Goal: Task Accomplishment & Management: Use online tool/utility

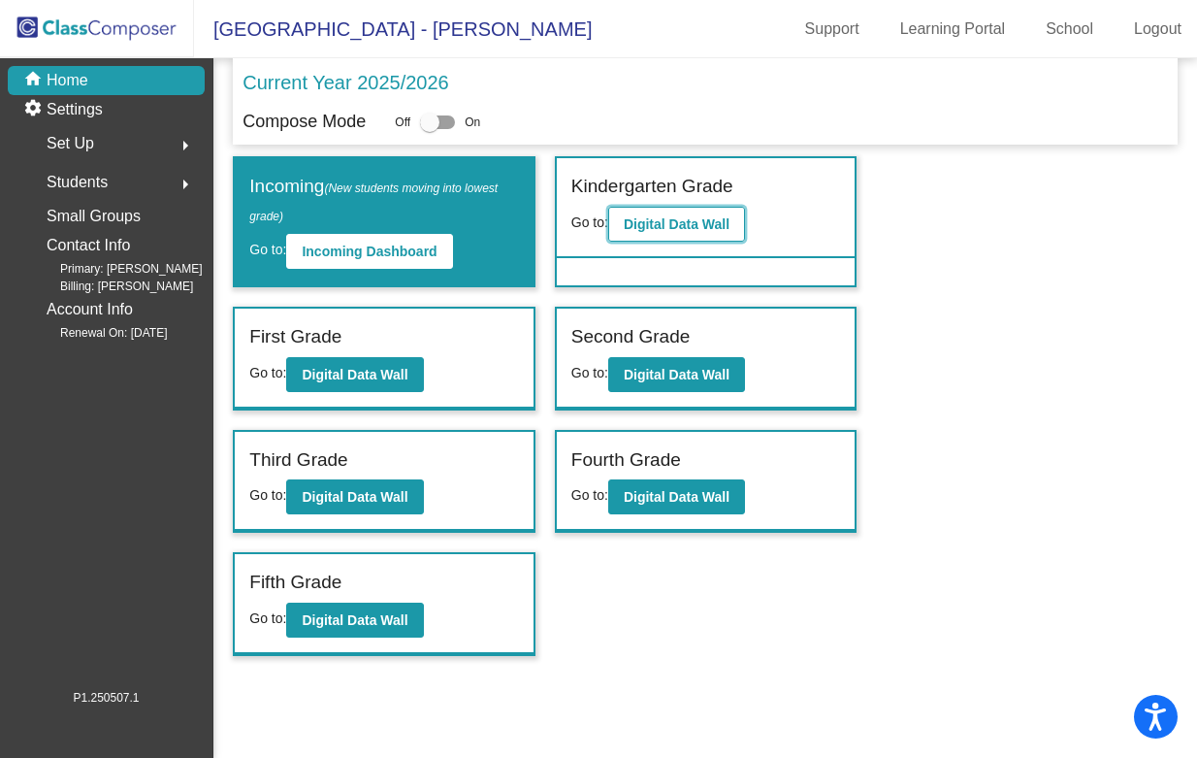
click at [686, 229] on b "Digital Data Wall" at bounding box center [677, 224] width 106 height 16
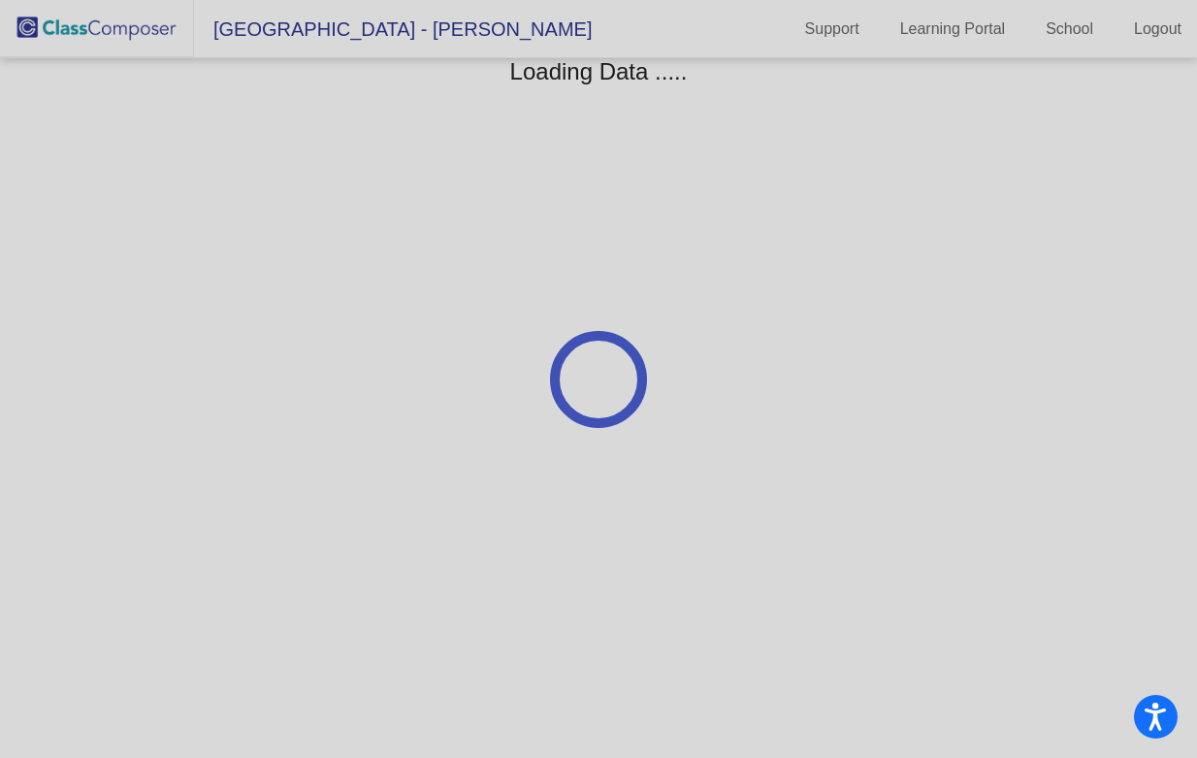
click at [687, 229] on div at bounding box center [598, 379] width 1197 height 758
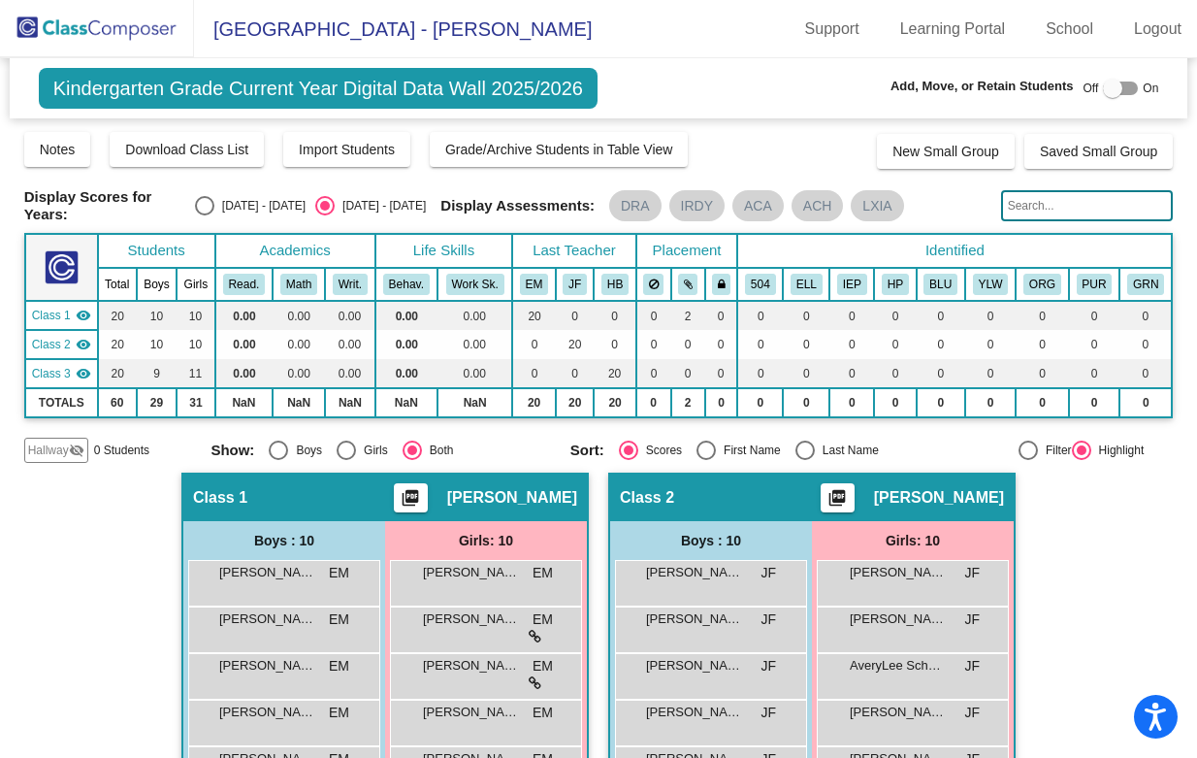
click at [1030, 201] on input "text" at bounding box center [1087, 205] width 173 height 31
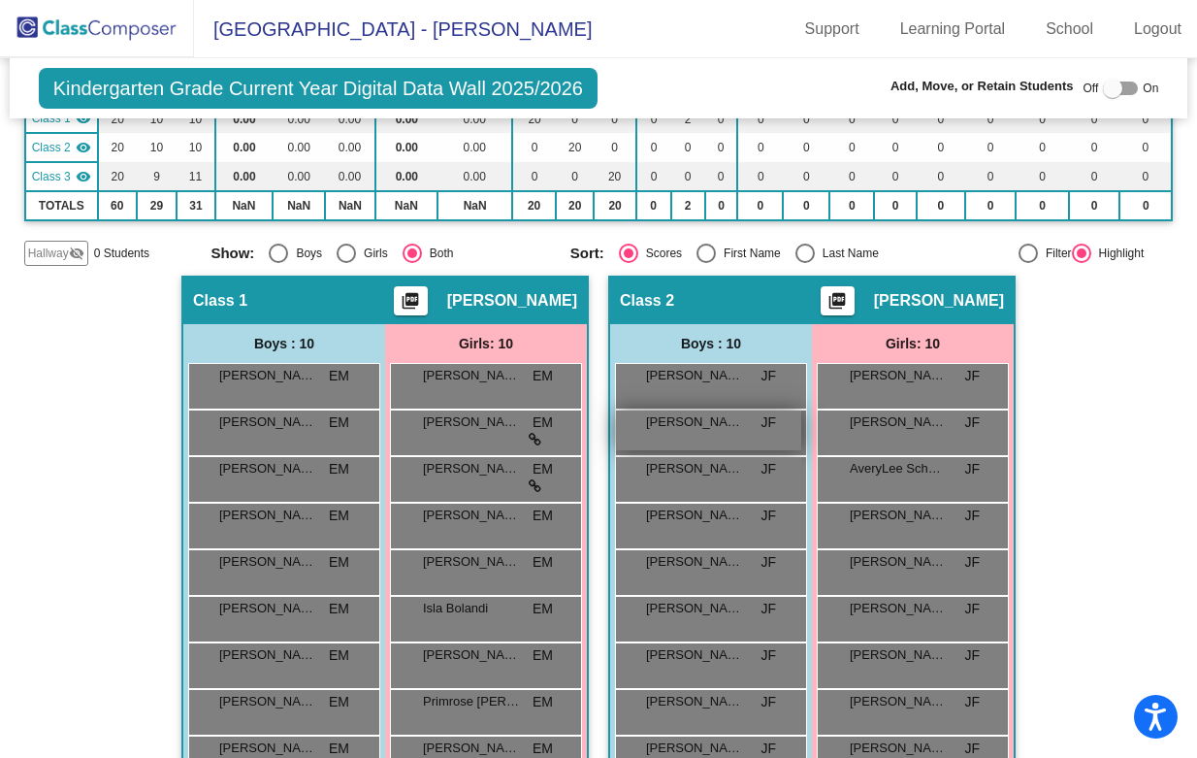
scroll to position [234, 0]
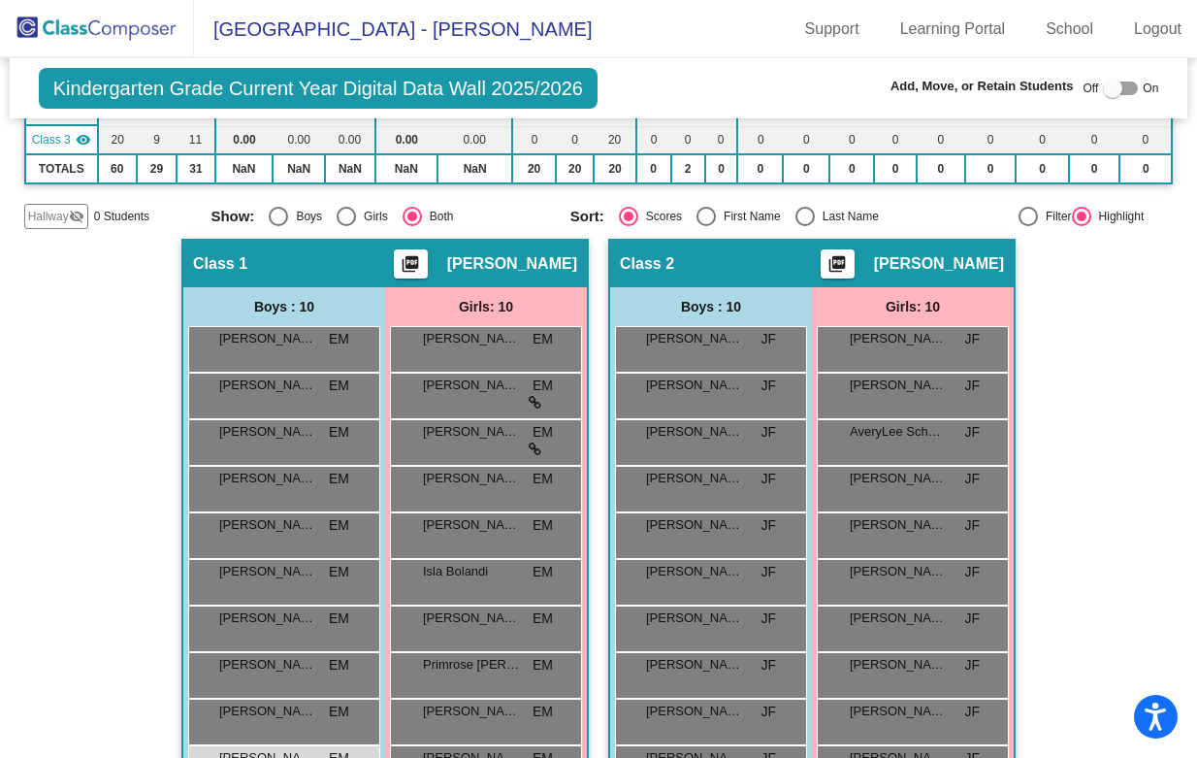
type input "Imran"
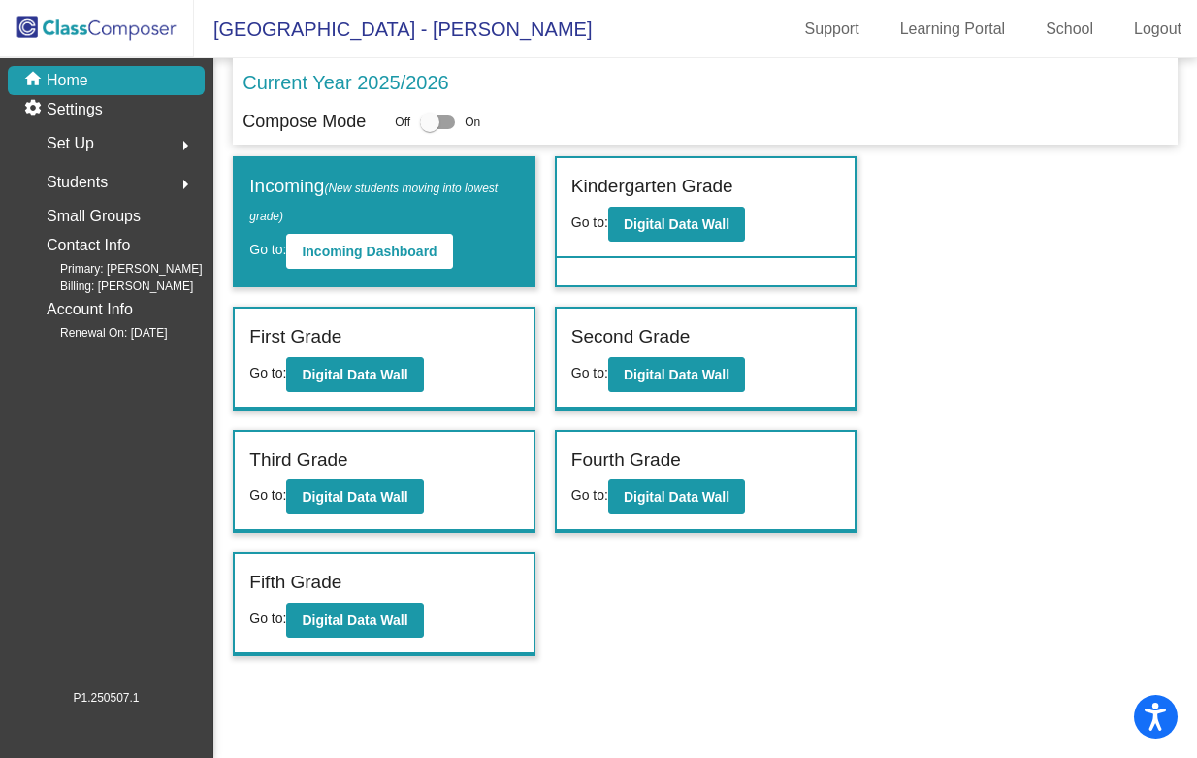
click at [131, 23] on img at bounding box center [97, 28] width 194 height 57
click at [139, 32] on img at bounding box center [97, 28] width 194 height 57
click at [390, 367] on b "Digital Data Wall" at bounding box center [355, 375] width 106 height 16
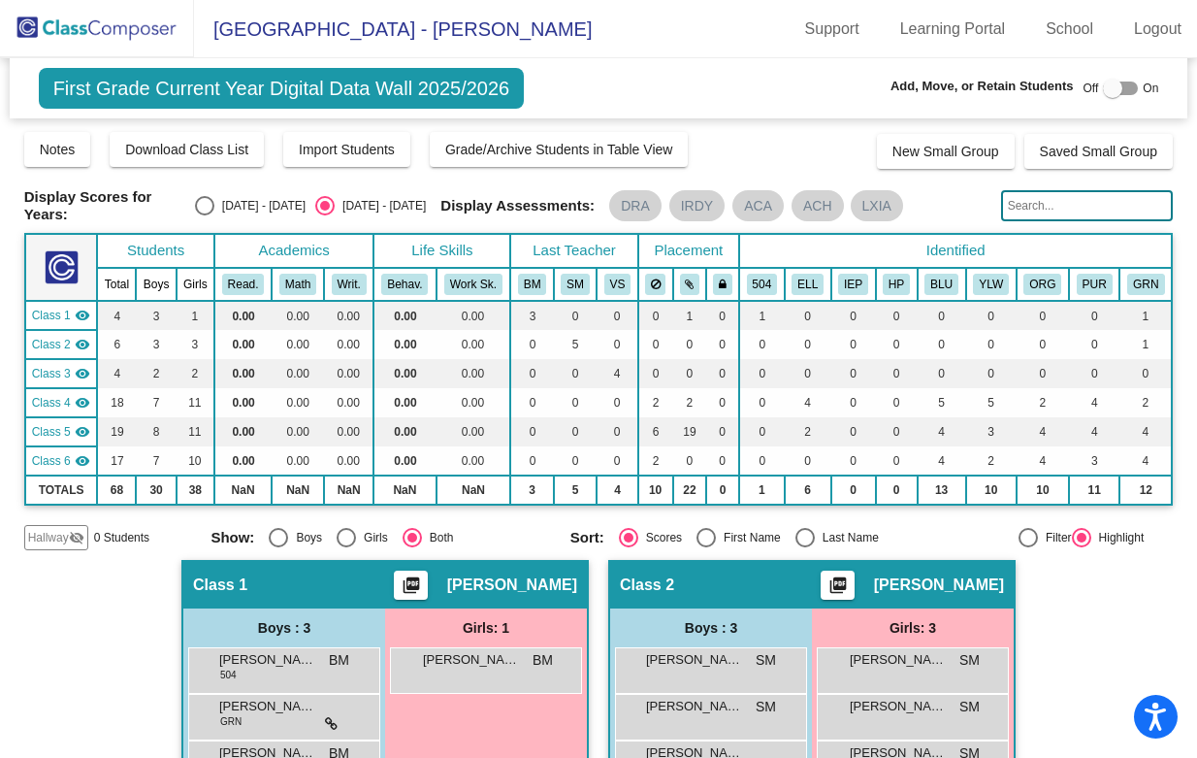
click at [1045, 196] on input "text" at bounding box center [1087, 205] width 173 height 31
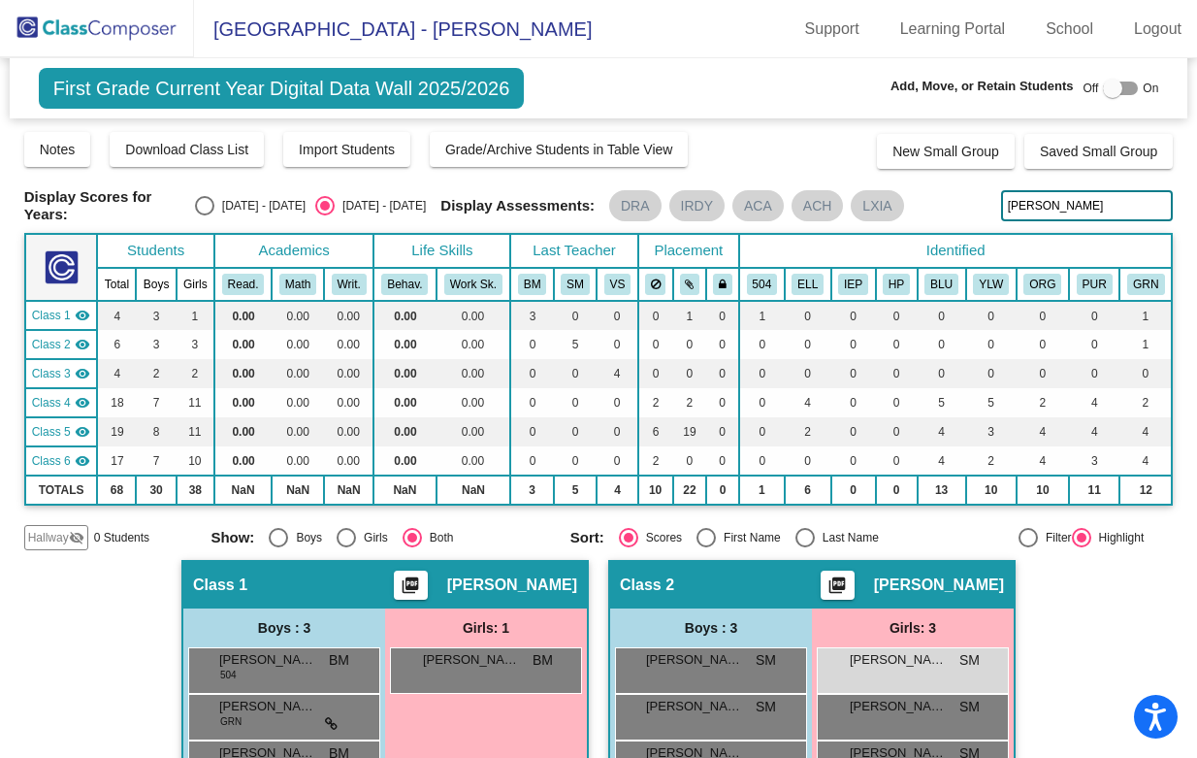
drag, startPoint x: 1054, startPoint y: 197, endPoint x: 975, endPoint y: 194, distance: 79.6
click at [975, 194] on div "Display Scores for Years: [DATE] - [DATE] [DATE] - [DATE] Display Assessments: …" at bounding box center [598, 205] width 1149 height 35
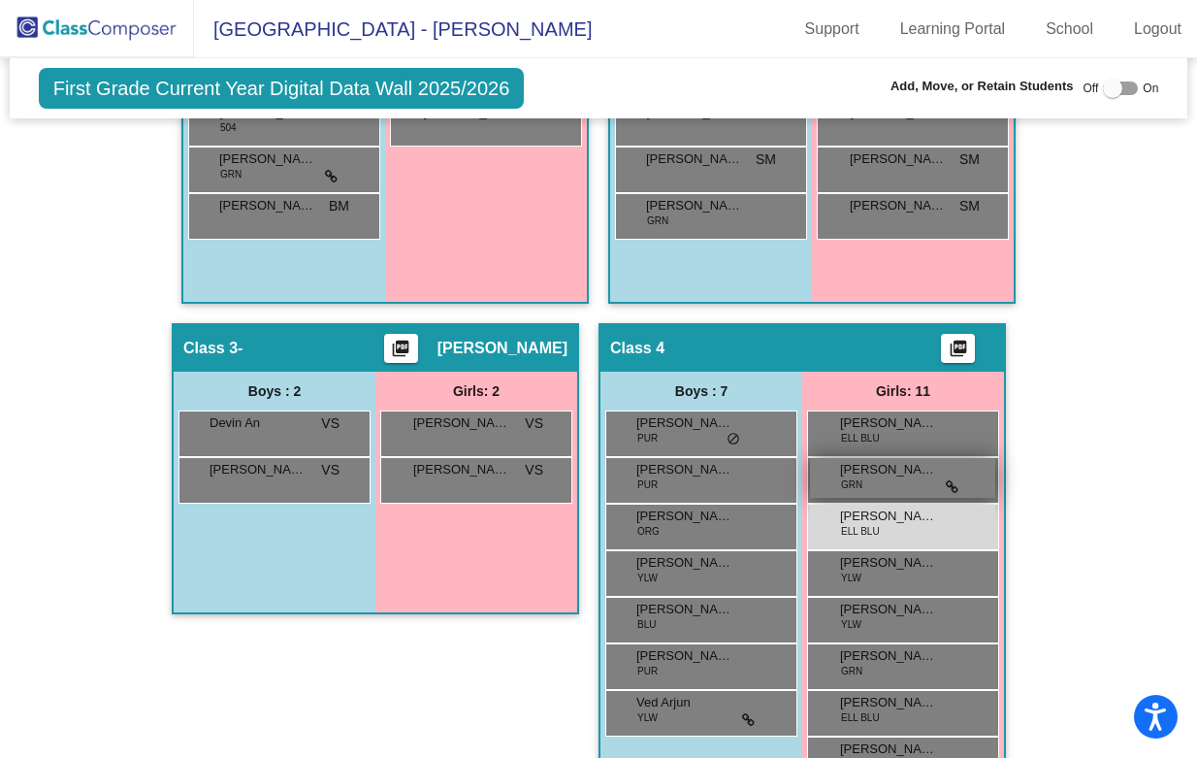
scroll to position [538, 0]
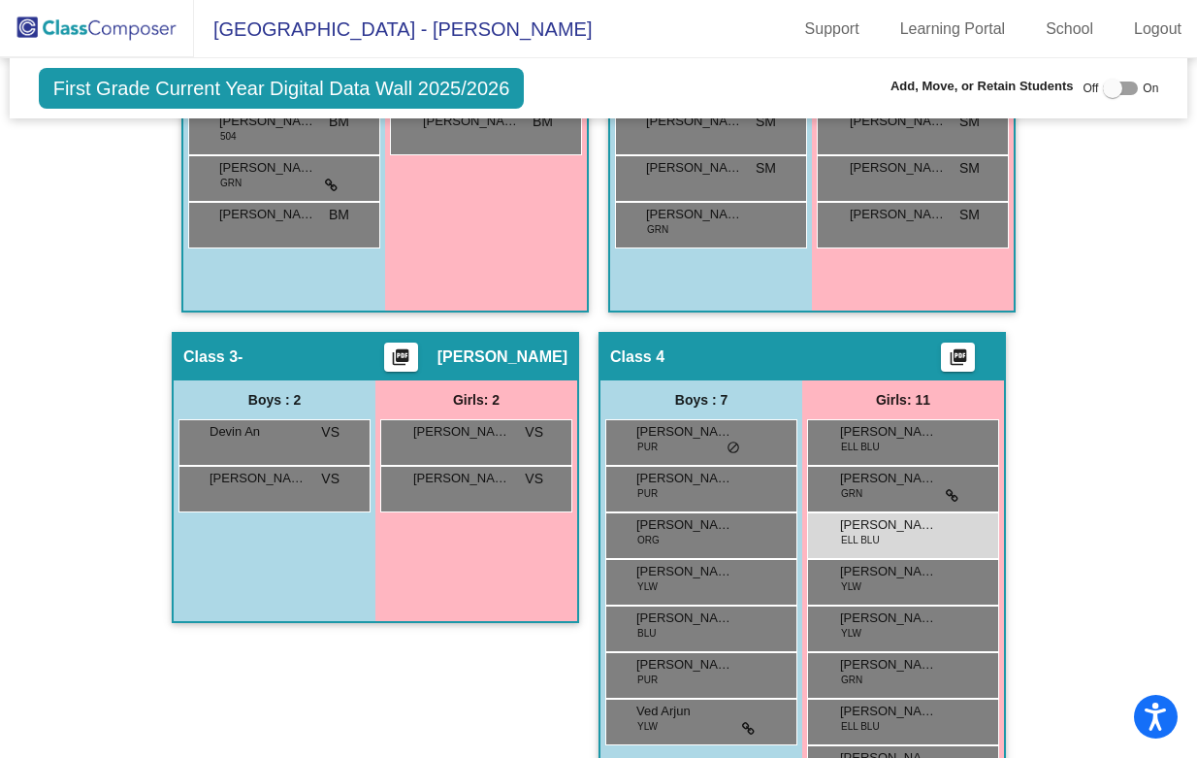
type input "[PERSON_NAME]"
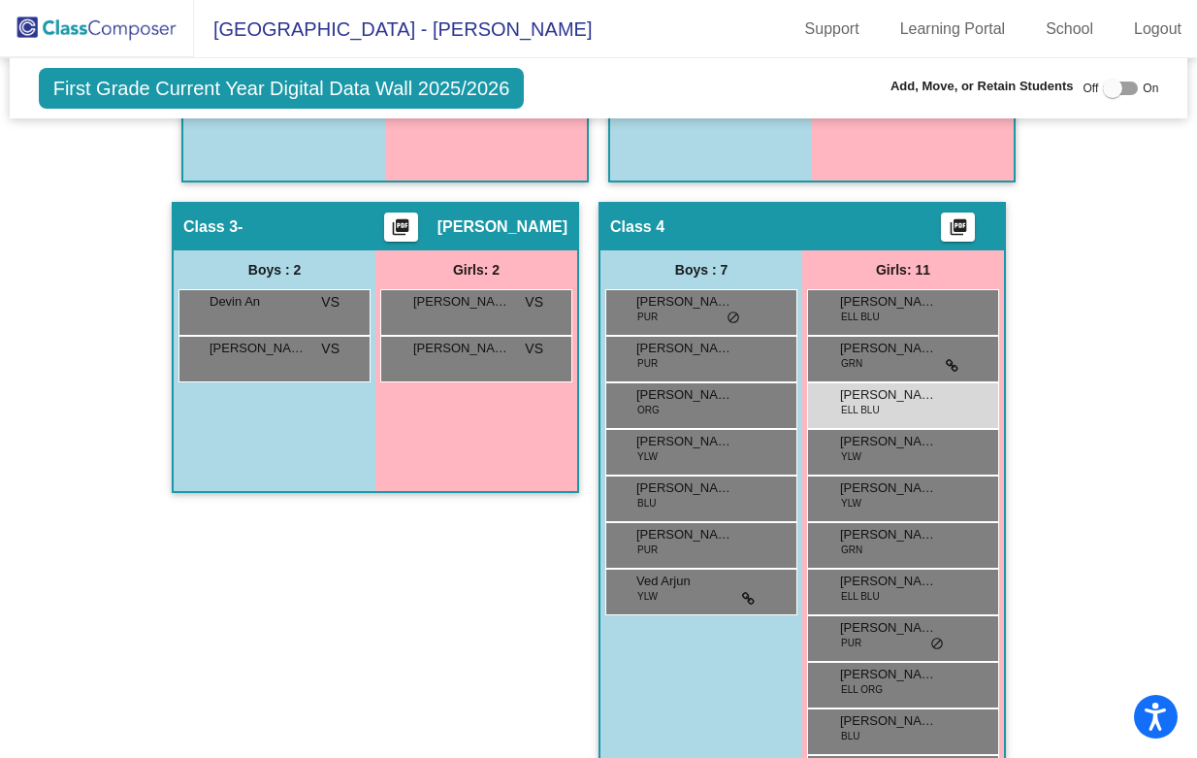
scroll to position [674, 0]
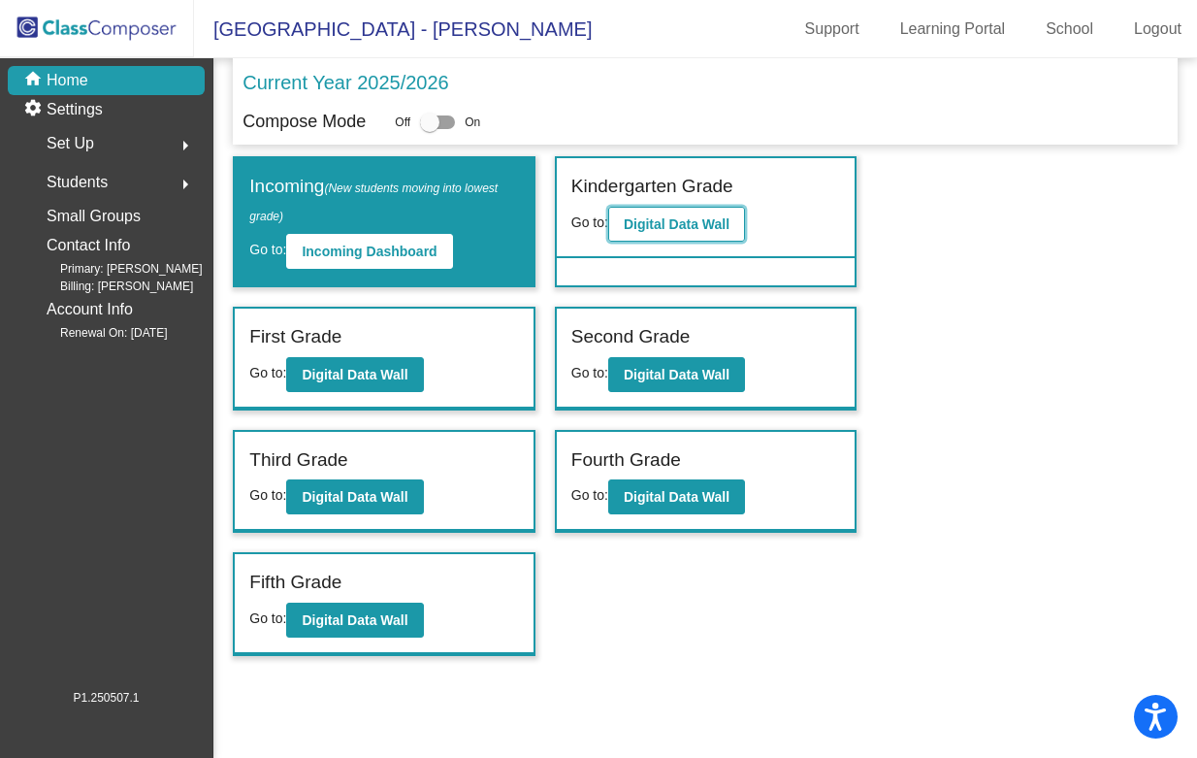
click at [672, 226] on b "Digital Data Wall" at bounding box center [677, 224] width 106 height 16
